Goal: Task Accomplishment & Management: Manage account settings

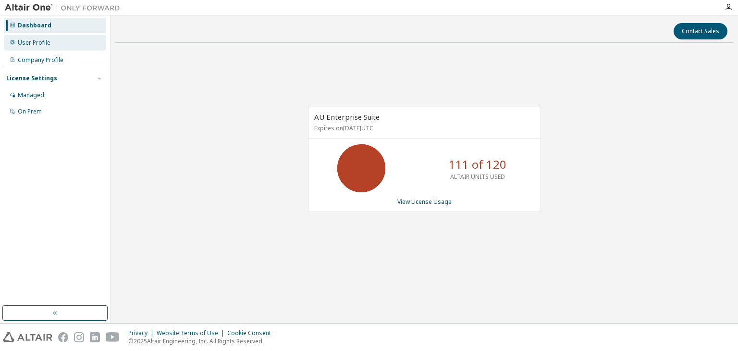
click at [46, 39] on div "User Profile" at bounding box center [34, 43] width 33 height 8
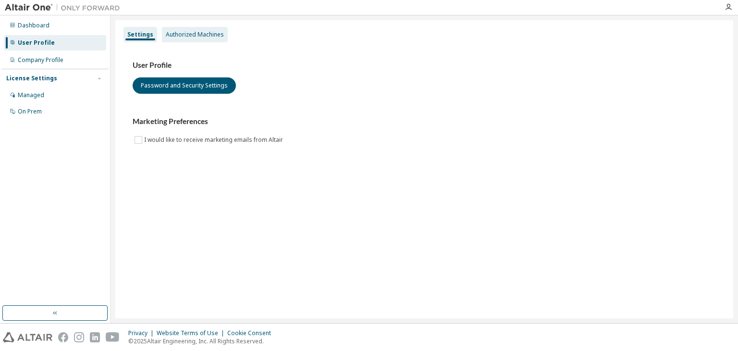
click at [178, 38] on div "Authorized Machines" at bounding box center [195, 34] width 66 height 15
